Goal: Navigation & Orientation: Find specific page/section

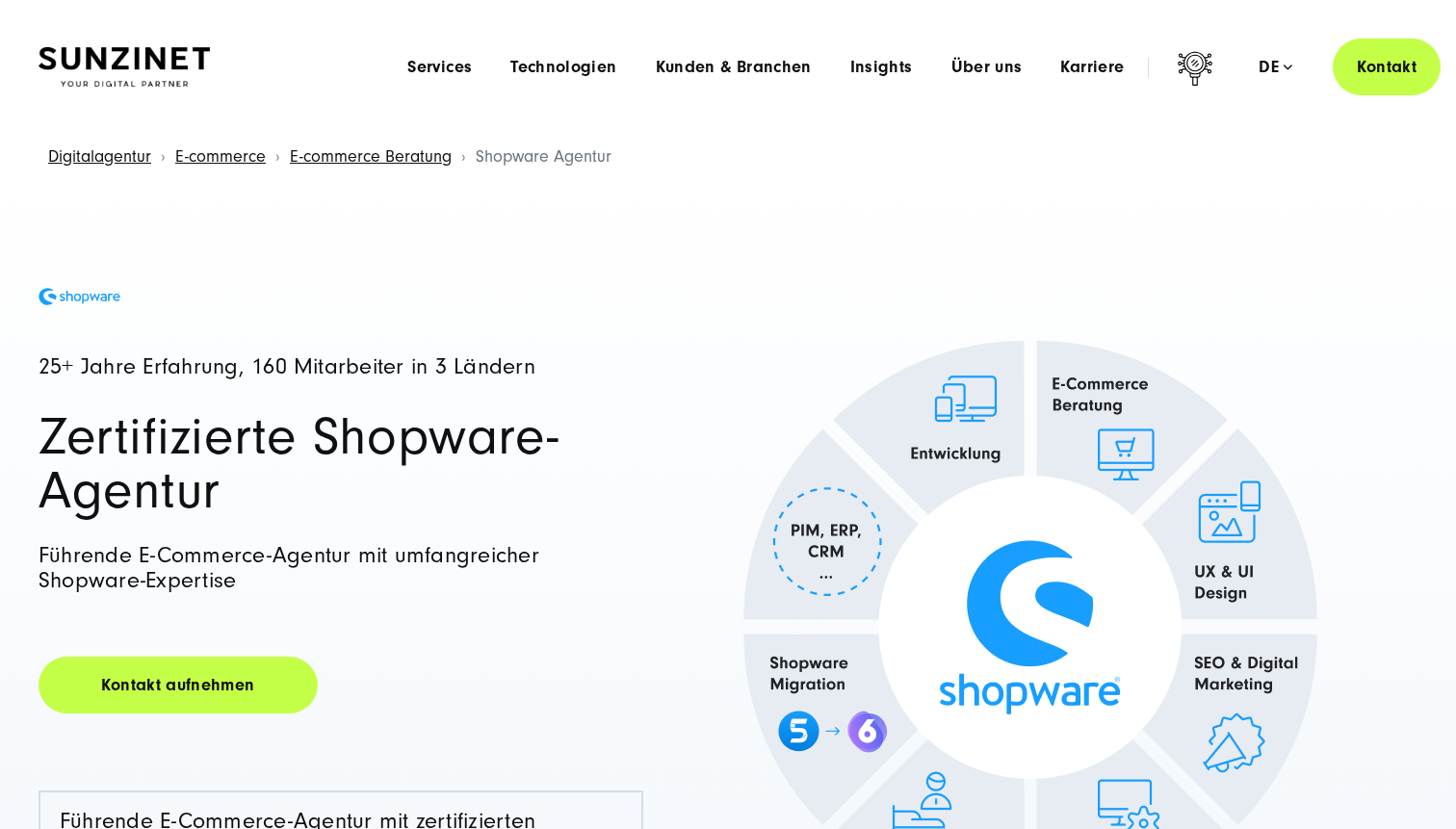
click at [149, 57] on img at bounding box center [124, 66] width 172 height 40
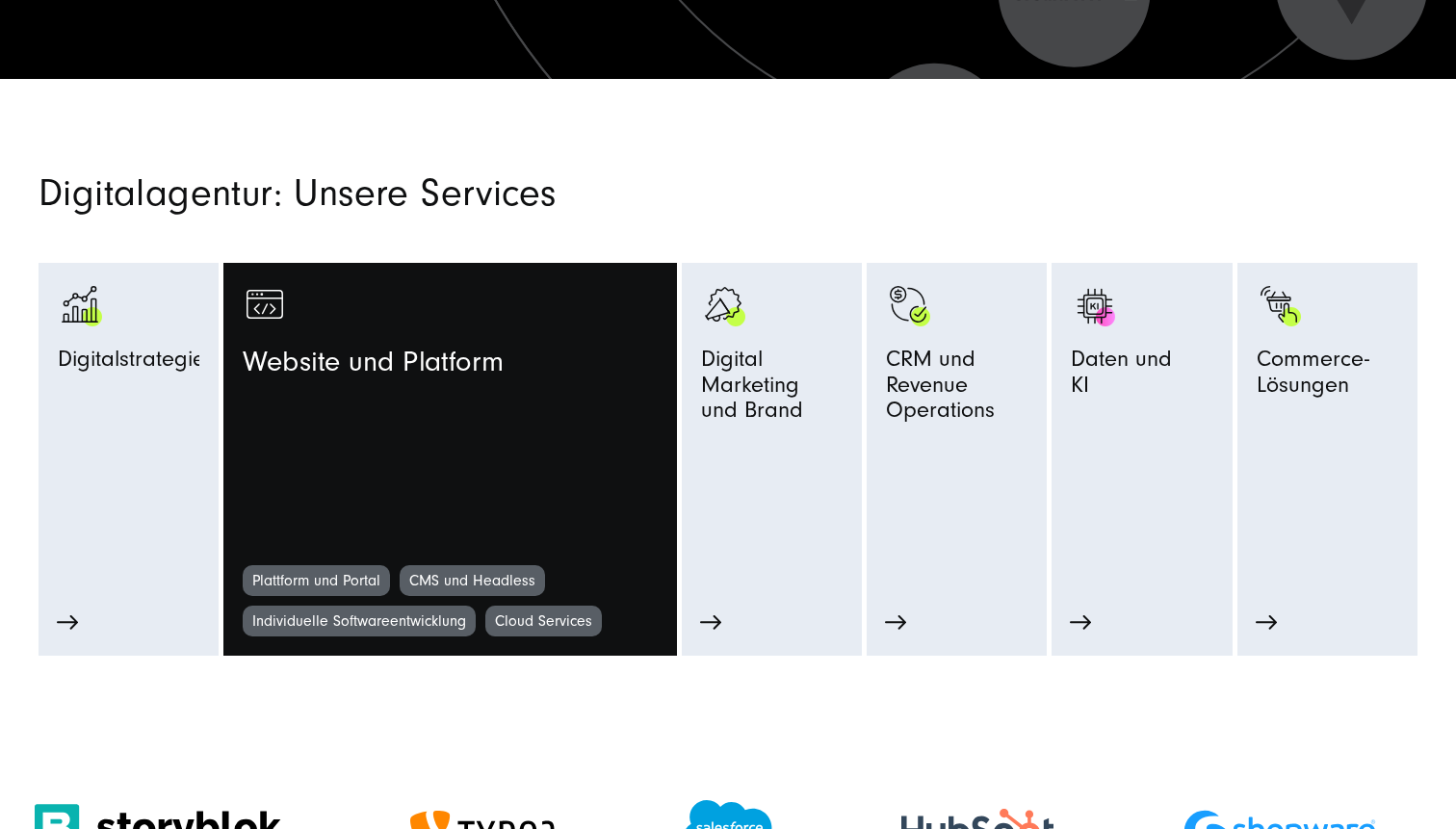
scroll to position [838, 0]
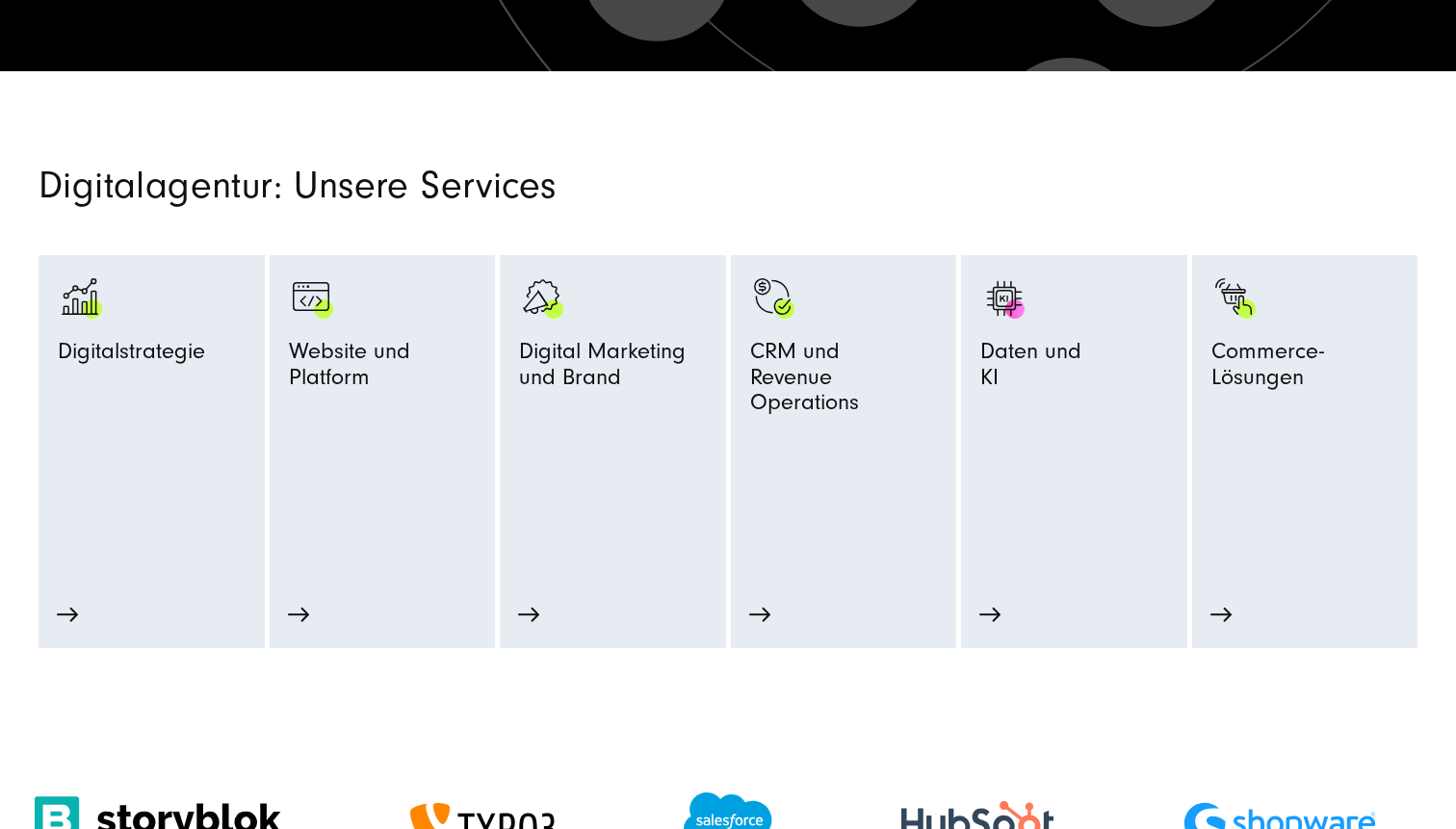
click at [514, 140] on section "Digitalagentur: Unsere Services Digitalstrategie Strategie-Beratung Prozessopti…" at bounding box center [728, 359] width 1456 height 577
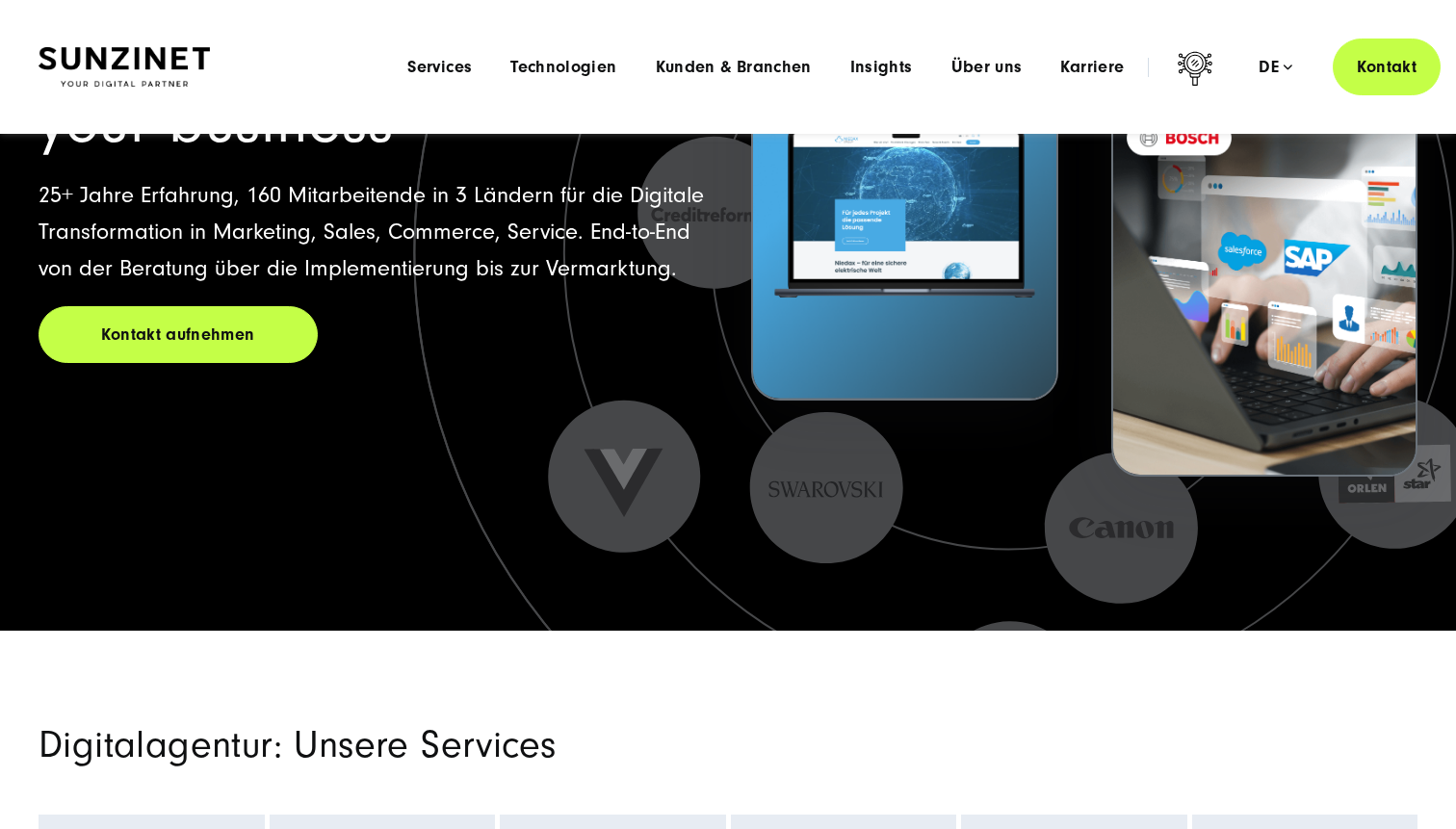
scroll to position [0, 0]
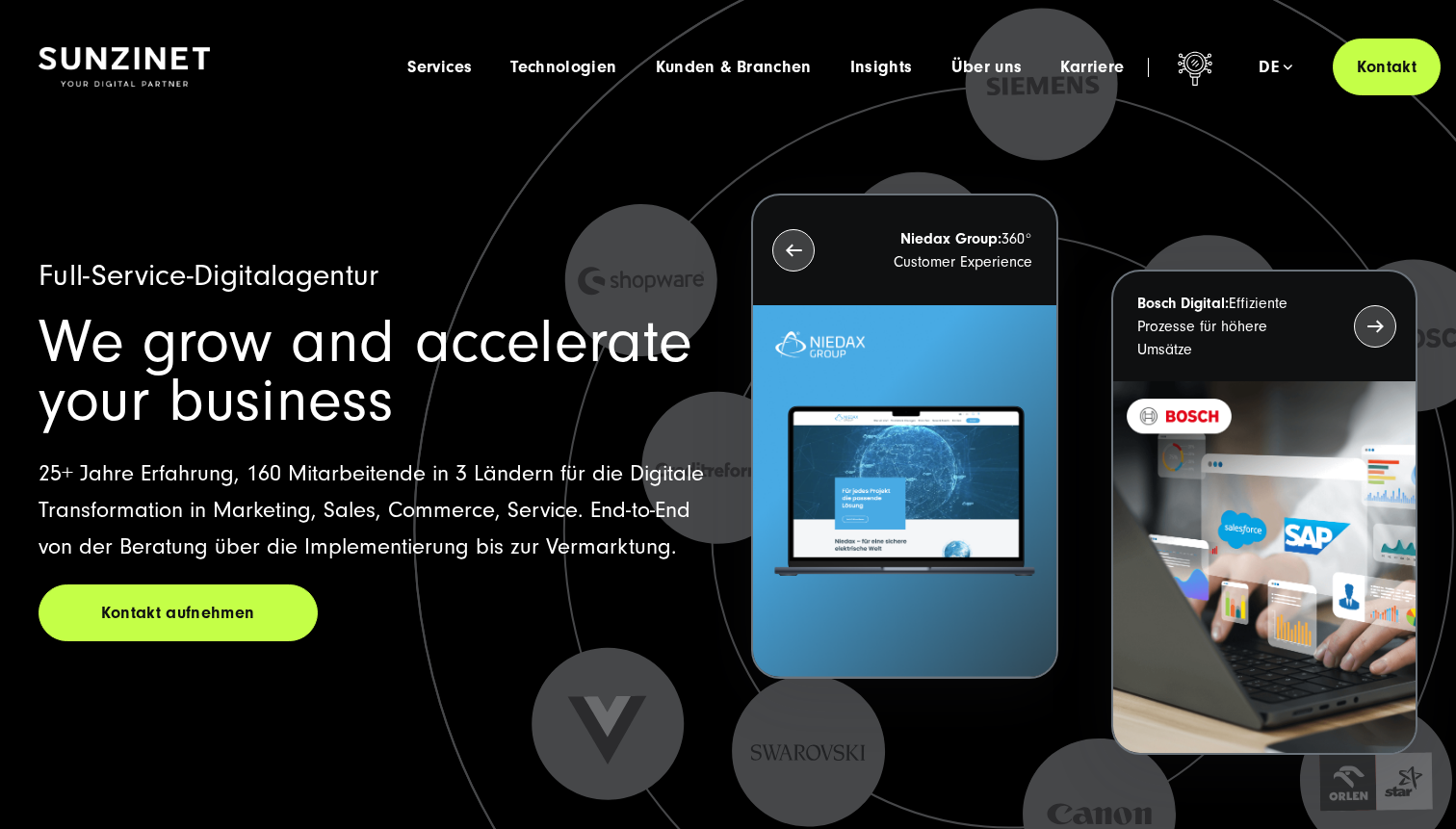
click at [521, 151] on icon at bounding box center [1011, 564] width 1925 height 1927
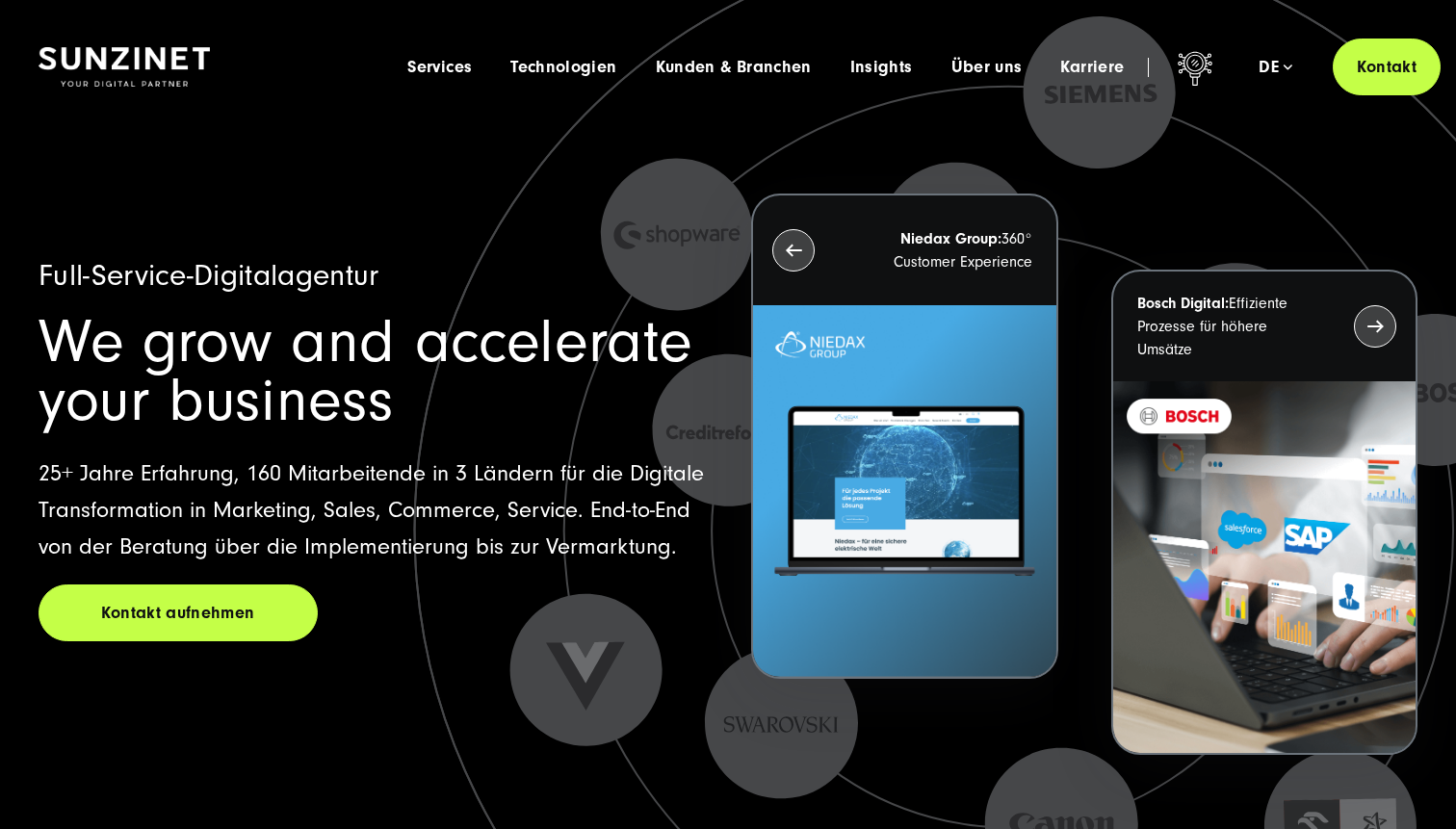
click at [1128, 197] on icon at bounding box center [1008, 530] width 1252 height 1253
